Goal: Check status: Check status

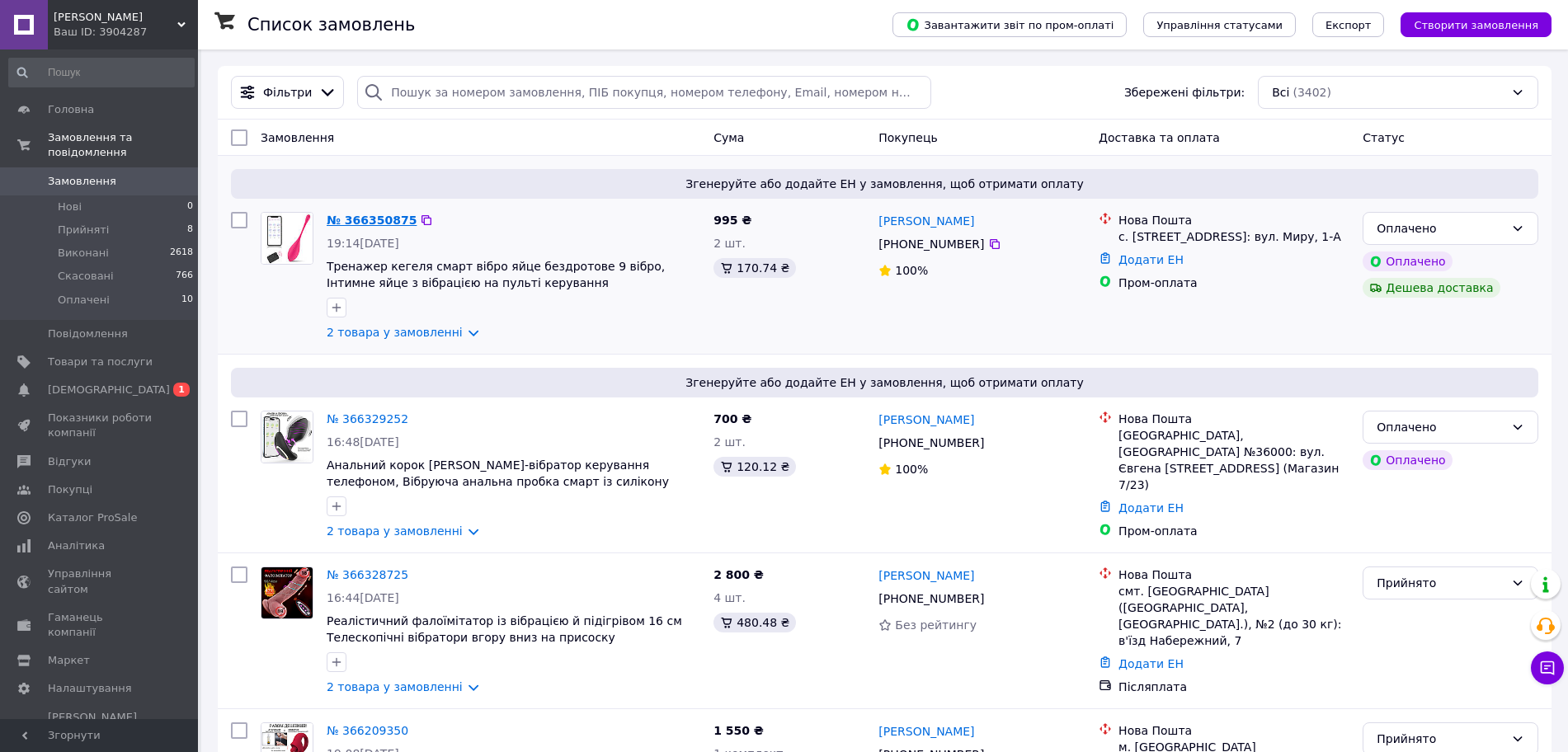
click at [339, 217] on link "№ 366350875" at bounding box center [371, 219] width 90 height 13
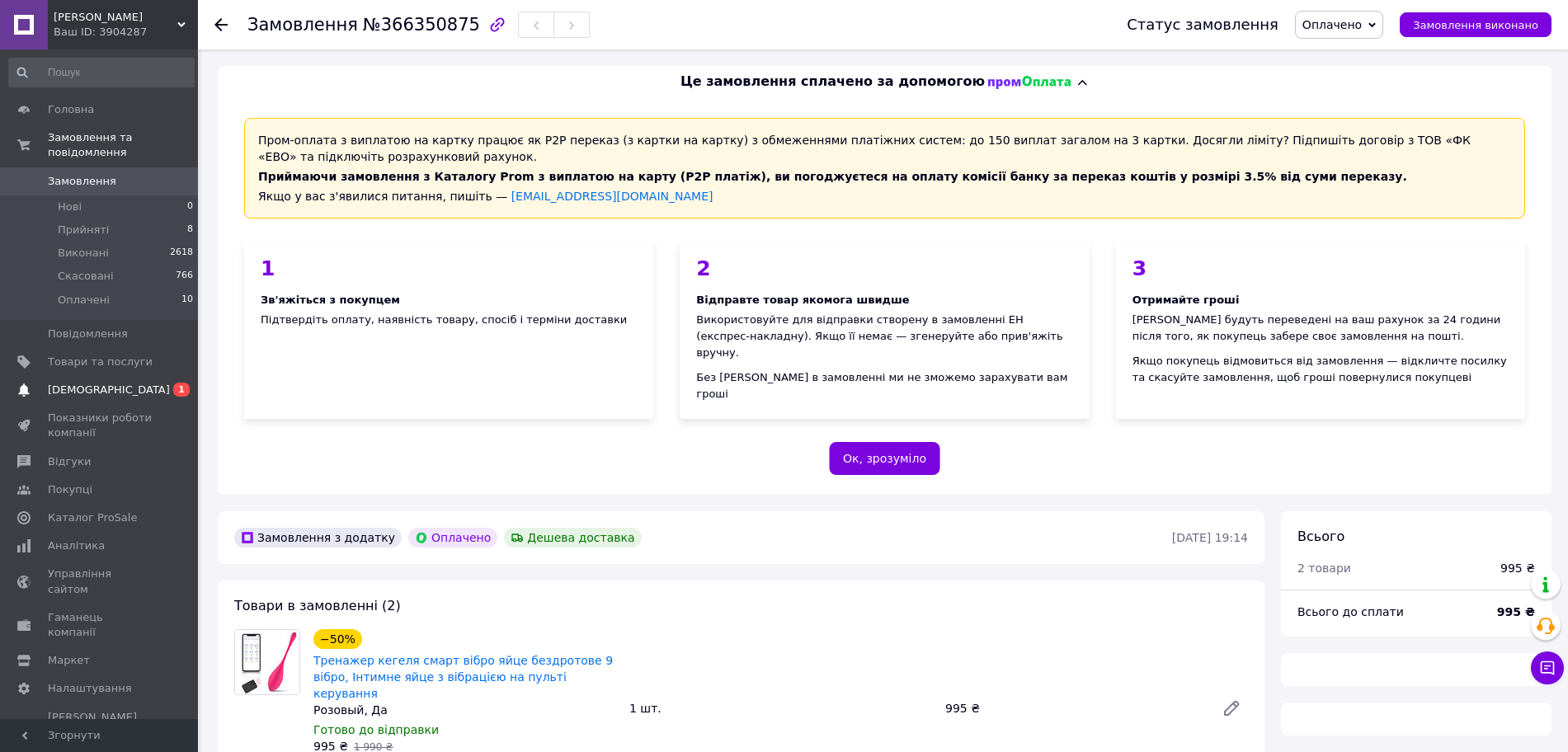
click at [101, 382] on span "[DEMOGRAPHIC_DATA]" at bounding box center [109, 389] width 122 height 15
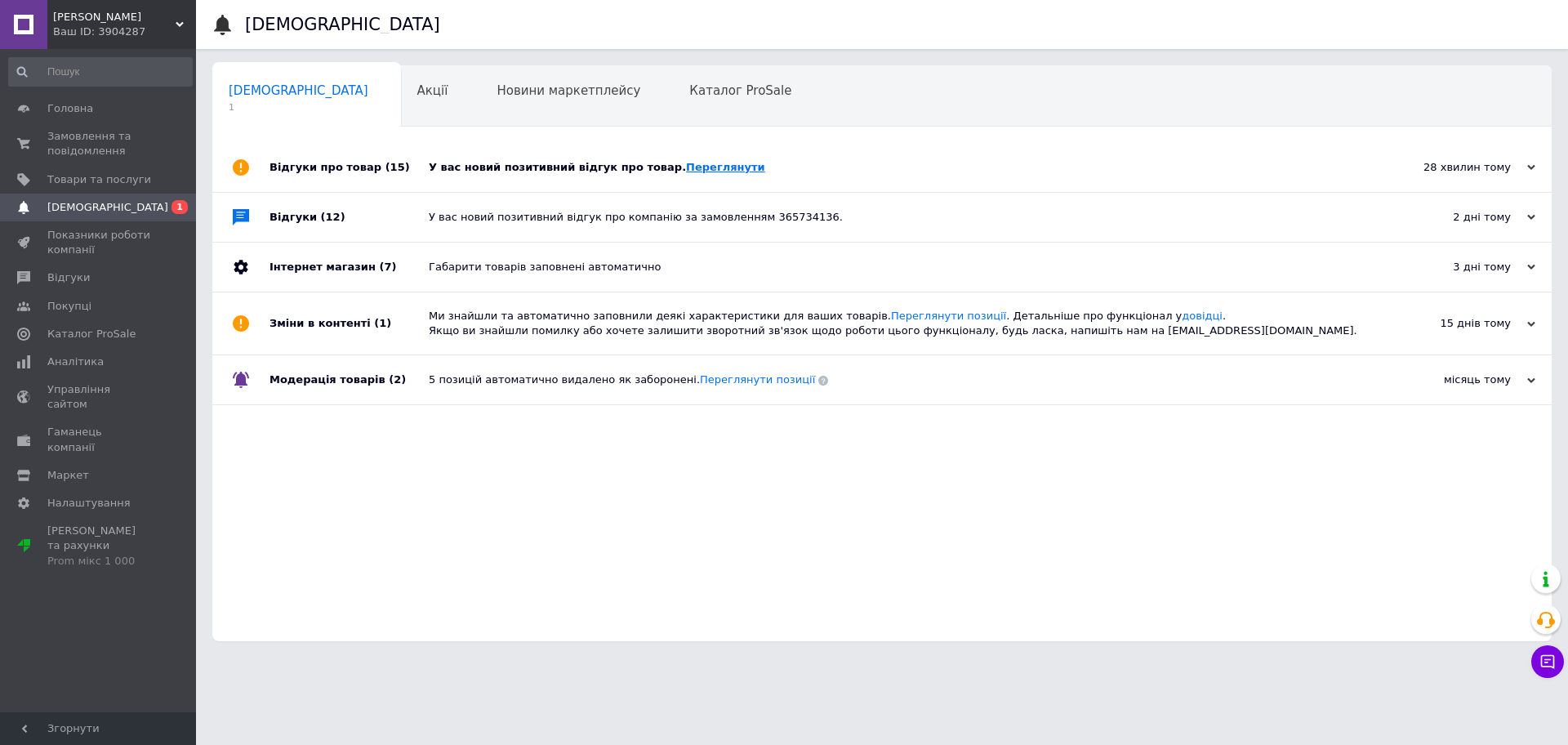
click at [686, 171] on link "Переглянути" at bounding box center [725, 167] width 79 height 12
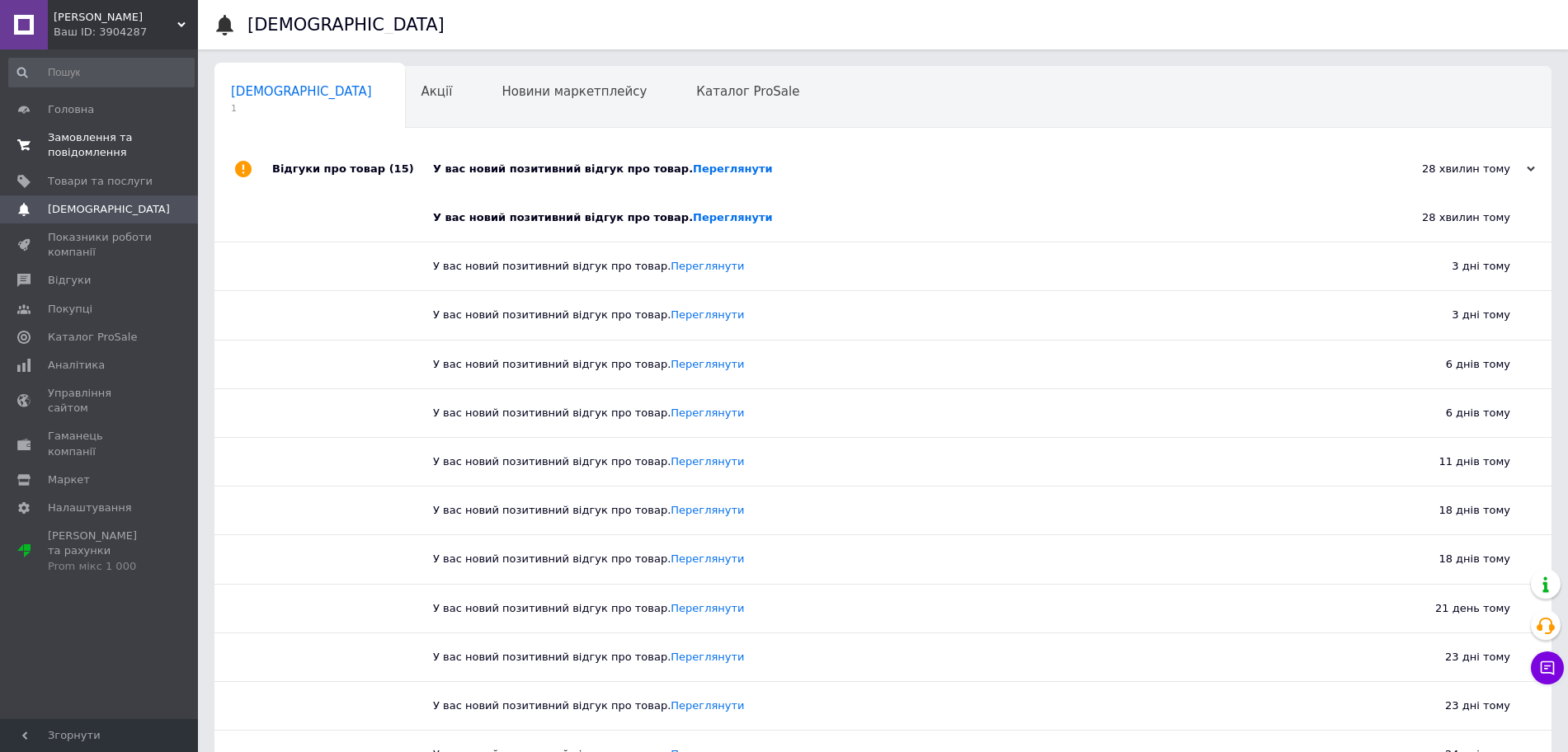
click at [55, 138] on span "Замовлення та повідомлення" at bounding box center [101, 145] width 105 height 30
